Goal: Task Accomplishment & Management: Use online tool/utility

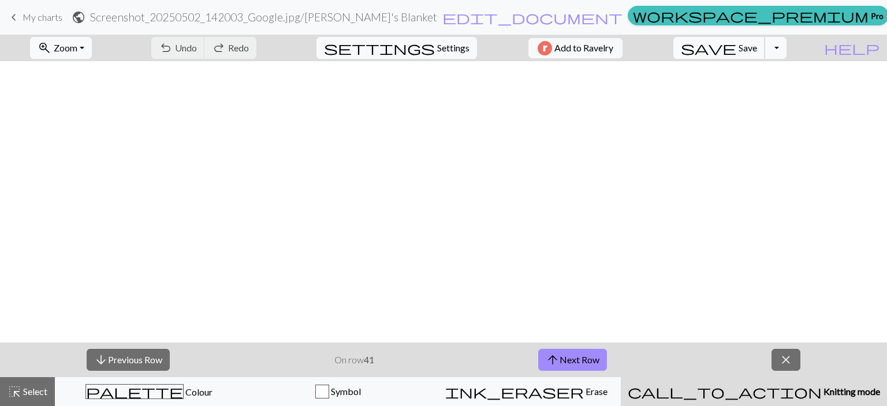
scroll to position [576, 308]
click at [759, 46] on button "save Save Save" at bounding box center [719, 48] width 92 height 22
click at [783, 357] on span "close" at bounding box center [786, 360] width 14 height 16
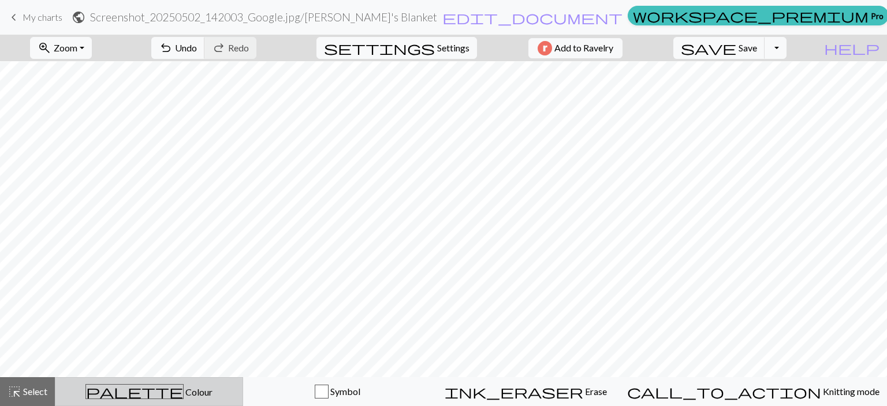
click at [184, 396] on span "Colour" at bounding box center [198, 391] width 29 height 11
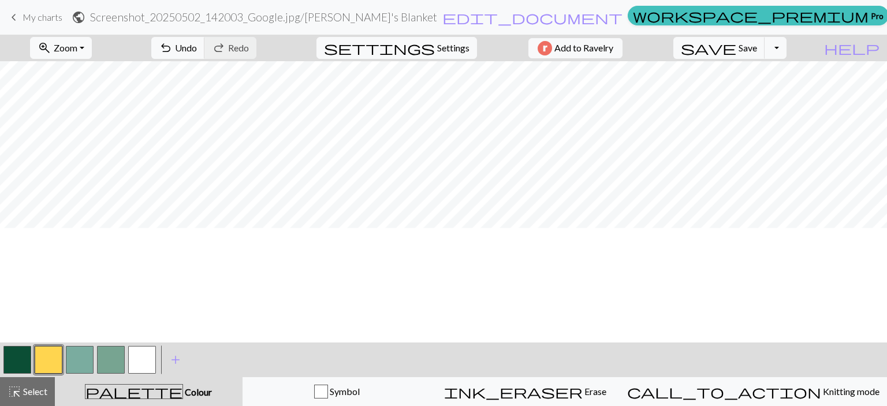
scroll to position [402, 0]
click at [17, 355] on button "button" at bounding box center [17, 360] width 28 height 28
click at [58, 360] on button "button" at bounding box center [49, 360] width 28 height 28
drag, startPoint x: 16, startPoint y: 349, endPoint x: 39, endPoint y: 334, distance: 27.9
click at [18, 346] on button "button" at bounding box center [17, 360] width 28 height 28
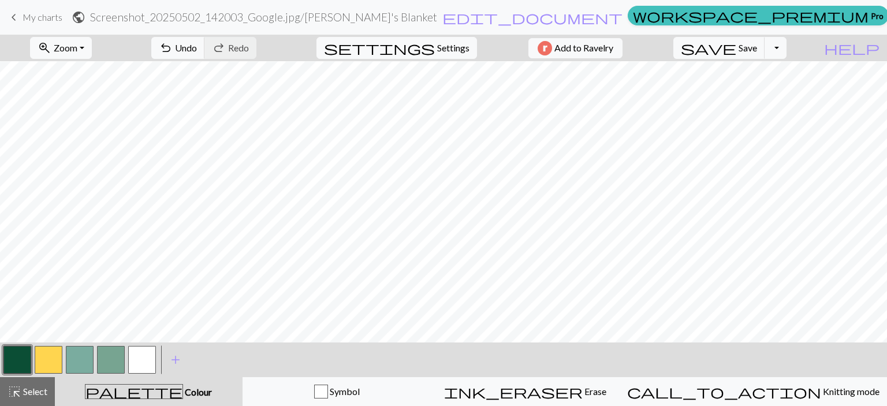
drag, startPoint x: 53, startPoint y: 357, endPoint x: 57, endPoint y: 352, distance: 6.1
click at [57, 352] on button "button" at bounding box center [49, 360] width 28 height 28
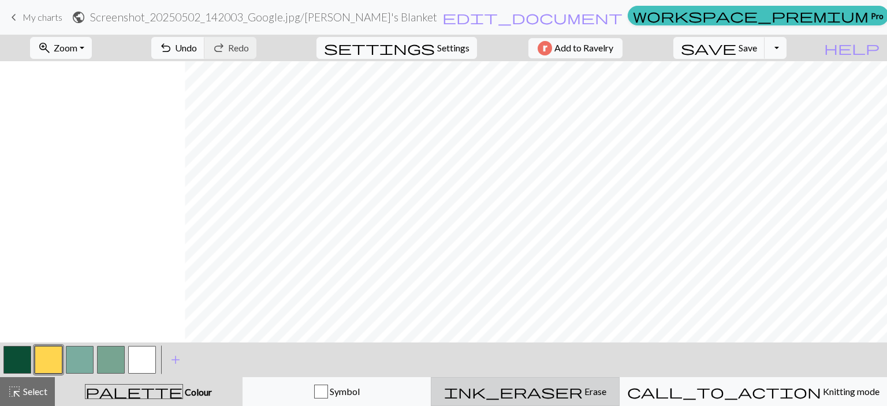
scroll to position [402, 398]
click at [757, 46] on span "Save" at bounding box center [747, 47] width 18 height 11
click at [21, 365] on button "button" at bounding box center [17, 360] width 28 height 28
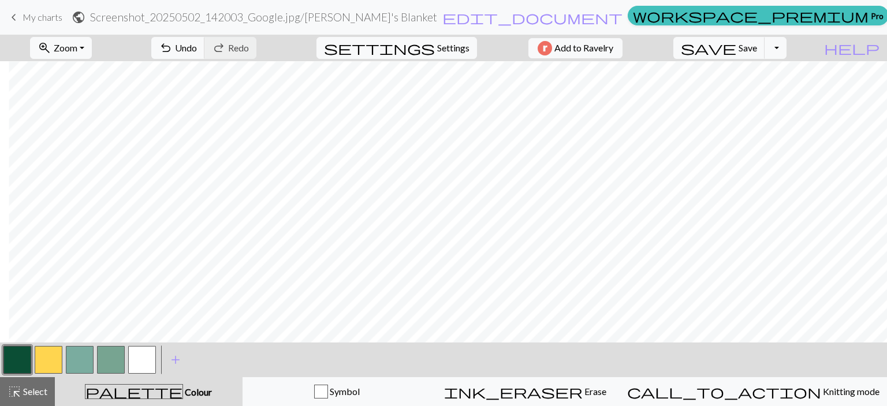
click at [50, 352] on button "button" at bounding box center [49, 360] width 28 height 28
click at [8, 356] on button "button" at bounding box center [17, 360] width 28 height 28
click at [44, 358] on button "button" at bounding box center [49, 360] width 28 height 28
click at [16, 353] on button "button" at bounding box center [17, 360] width 28 height 28
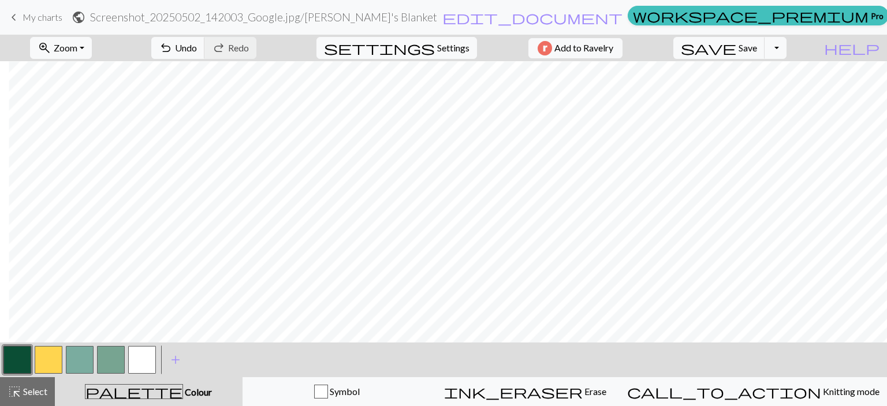
drag, startPoint x: 38, startPoint y: 349, endPoint x: 48, endPoint y: 349, distance: 9.8
click at [39, 349] on button "button" at bounding box center [49, 360] width 28 height 28
drag, startPoint x: 16, startPoint y: 353, endPoint x: 84, endPoint y: 337, distance: 70.0
click at [17, 353] on button "button" at bounding box center [17, 360] width 28 height 28
click at [45, 364] on button "button" at bounding box center [49, 360] width 28 height 28
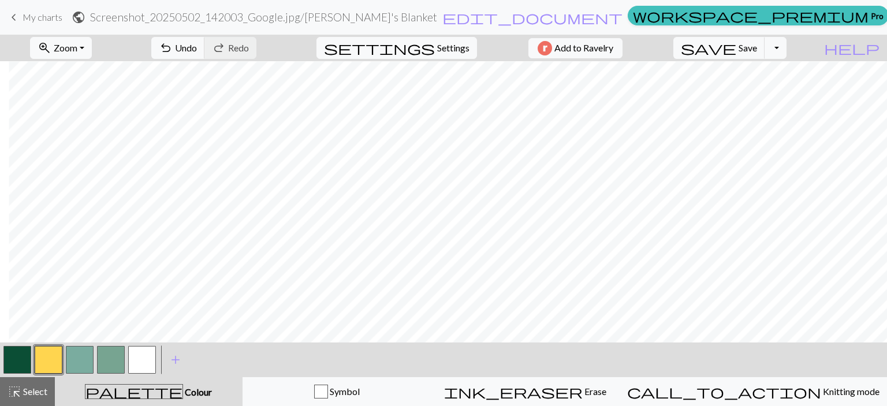
click at [16, 346] on button "button" at bounding box center [17, 360] width 28 height 28
click at [55, 360] on button "button" at bounding box center [49, 360] width 28 height 28
click at [6, 364] on button "button" at bounding box center [17, 360] width 28 height 28
click at [46, 358] on button "button" at bounding box center [49, 360] width 28 height 28
click at [10, 360] on button "button" at bounding box center [17, 360] width 28 height 28
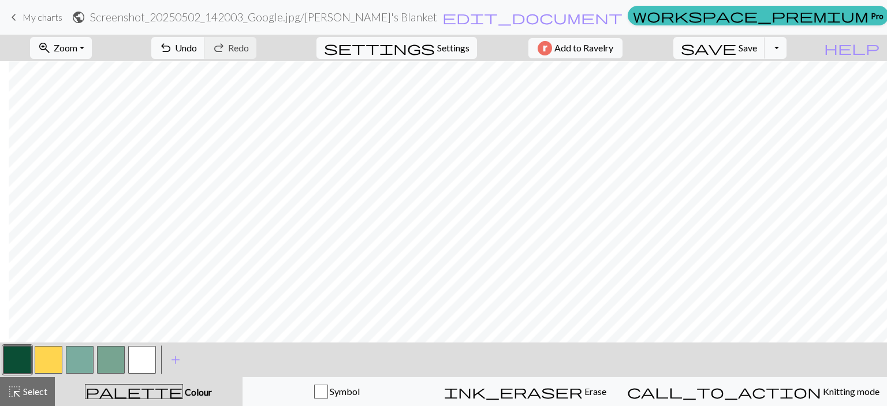
drag, startPoint x: 53, startPoint y: 353, endPoint x: 135, endPoint y: 336, distance: 83.1
click at [54, 353] on button "button" at bounding box center [49, 360] width 28 height 28
click at [736, 48] on span "save" at bounding box center [708, 48] width 55 height 16
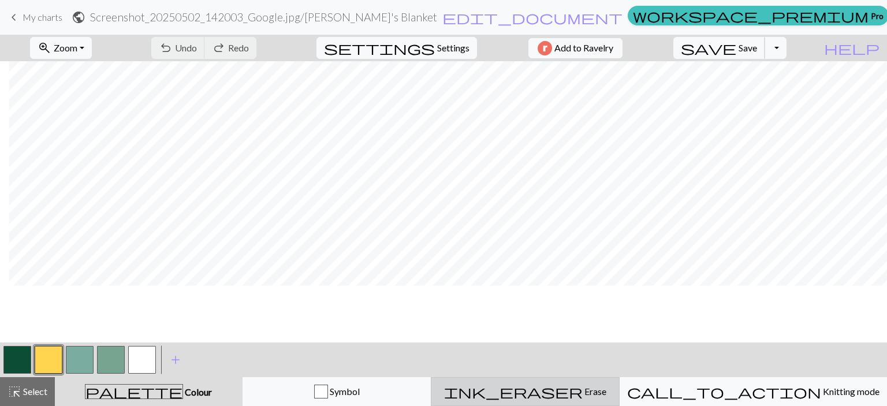
scroll to position [576, 398]
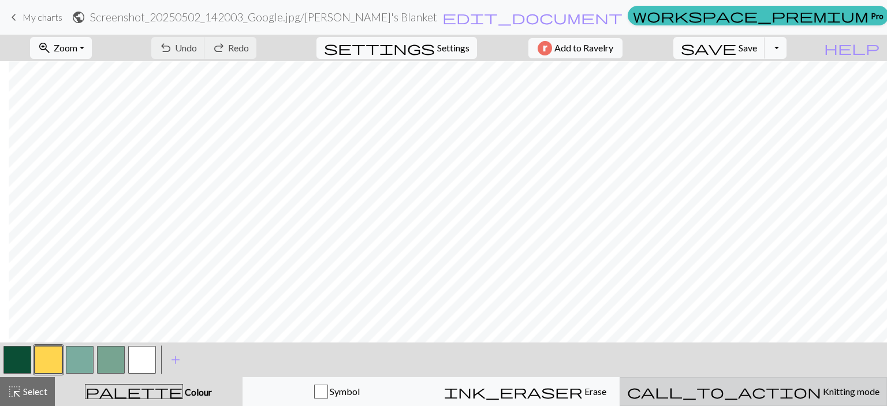
click at [821, 390] on span "Knitting mode" at bounding box center [850, 391] width 58 height 11
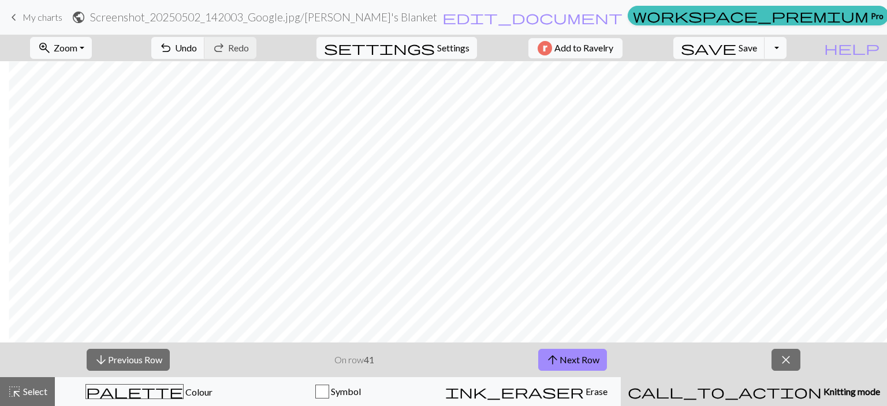
click at [790, 357] on span "close" at bounding box center [786, 360] width 14 height 16
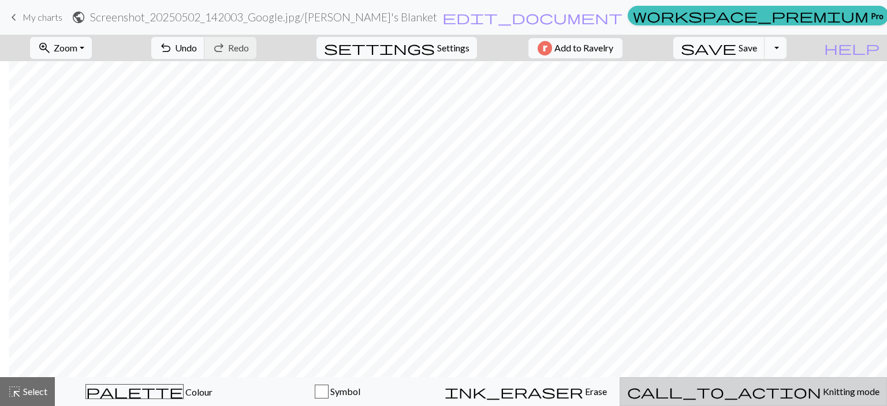
click at [737, 399] on button "call_to_action Knitting mode Knitting mode" at bounding box center [752, 391] width 267 height 29
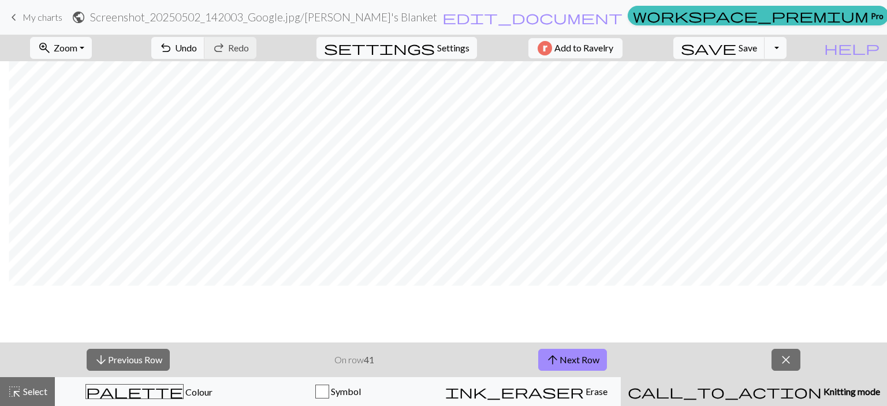
scroll to position [518, 398]
click at [757, 44] on span "Save" at bounding box center [747, 47] width 18 height 11
